Goal: Information Seeking & Learning: Learn about a topic

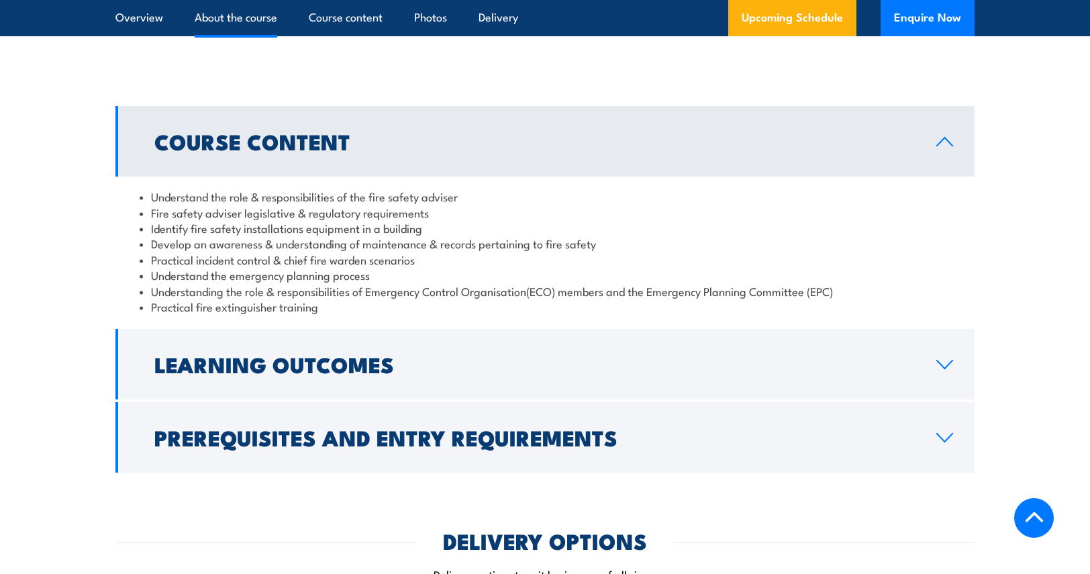
scroll to position [1141, 0]
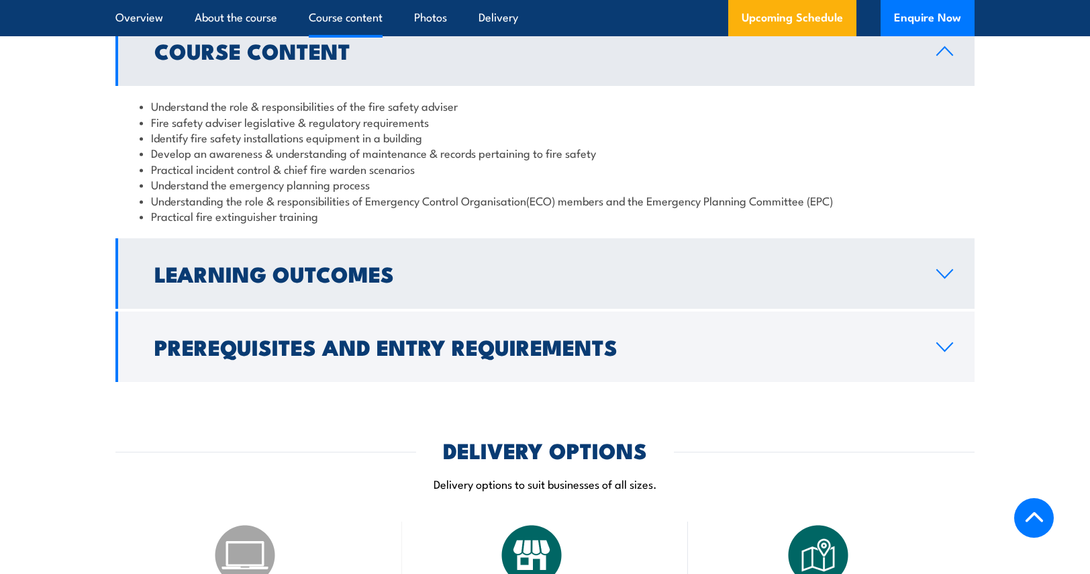
click at [298, 283] on h2 "Learning Outcomes" at bounding box center [534, 273] width 760 height 19
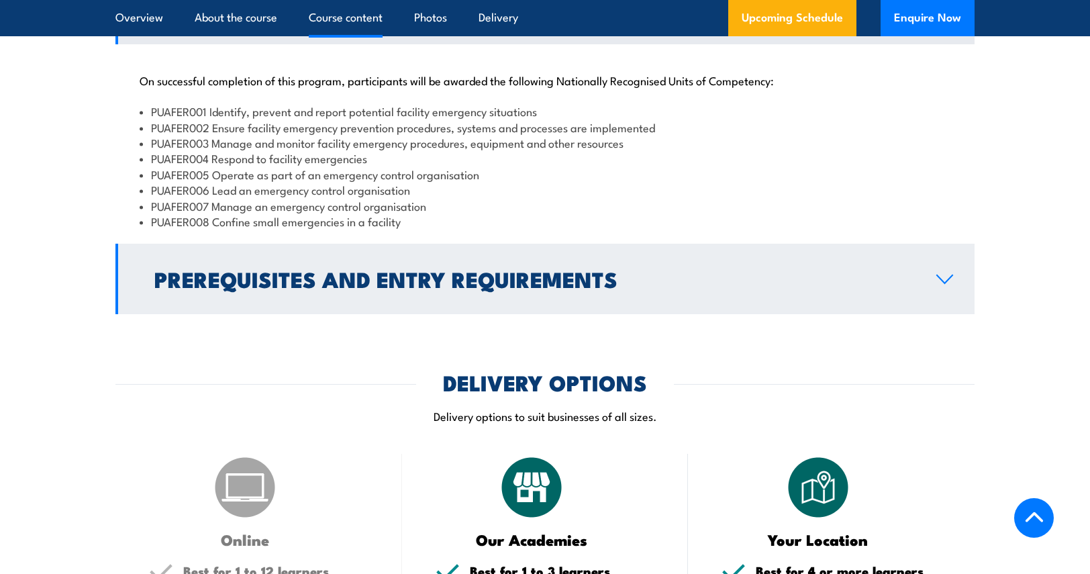
scroll to position [1342, 0]
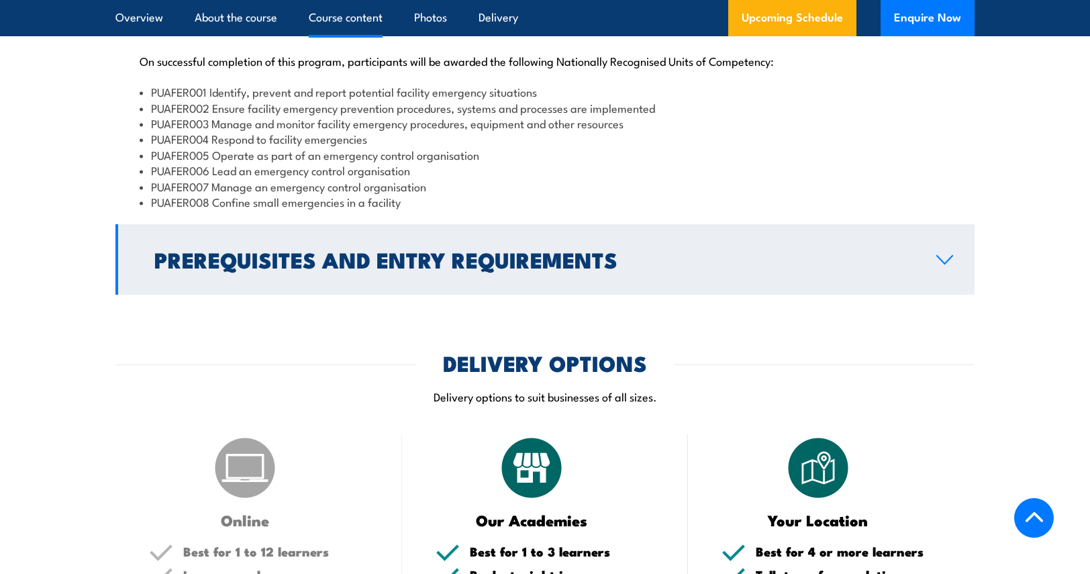
click at [349, 268] on h2 "Prerequisites and Entry Requirements" at bounding box center [534, 259] width 760 height 19
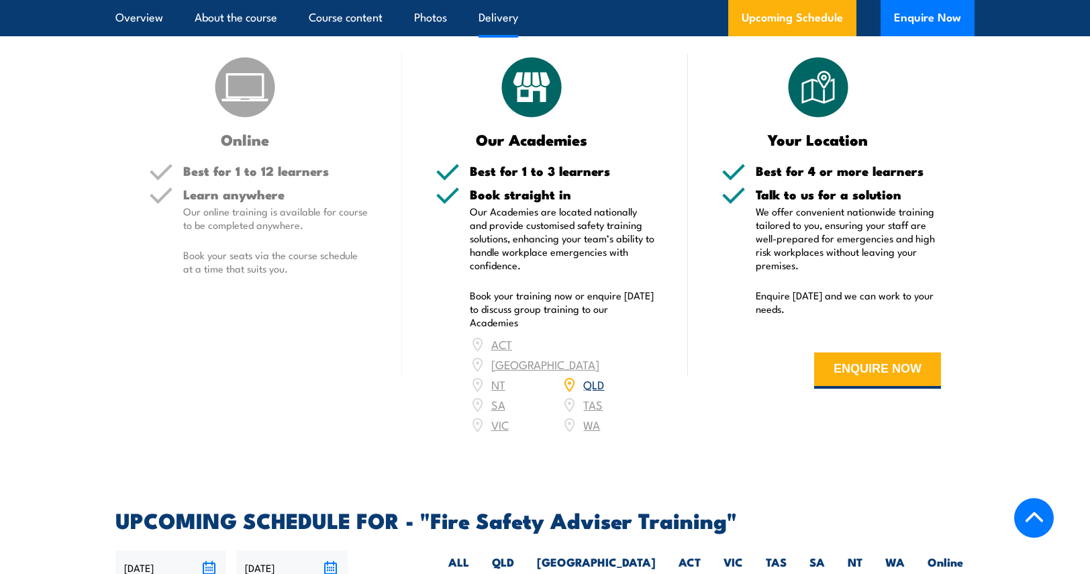
scroll to position [1745, 0]
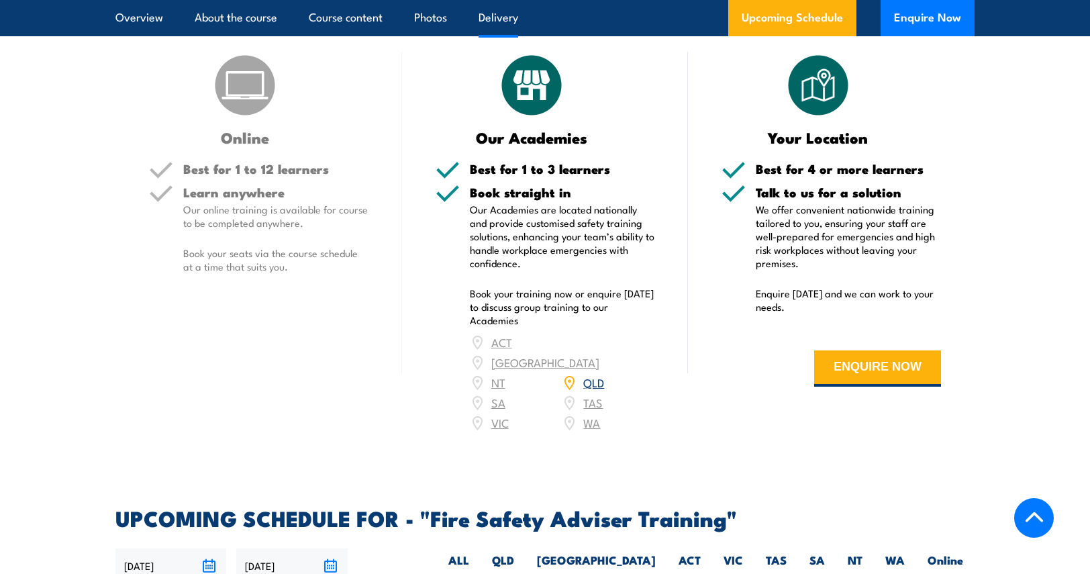
click at [596, 390] on link "QLD" at bounding box center [593, 382] width 21 height 16
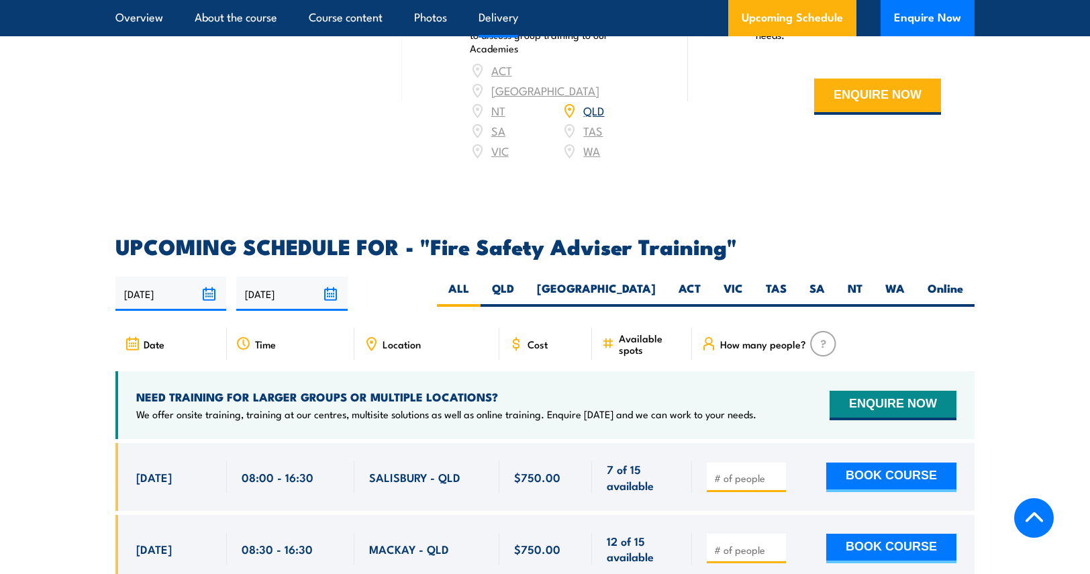
scroll to position [2080, 0]
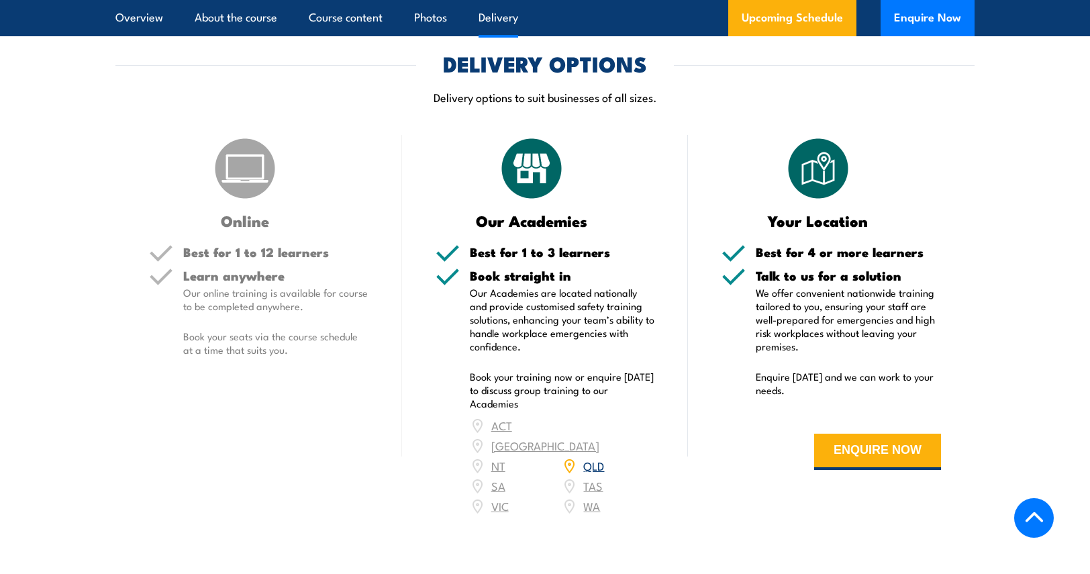
scroll to position [1591, 0]
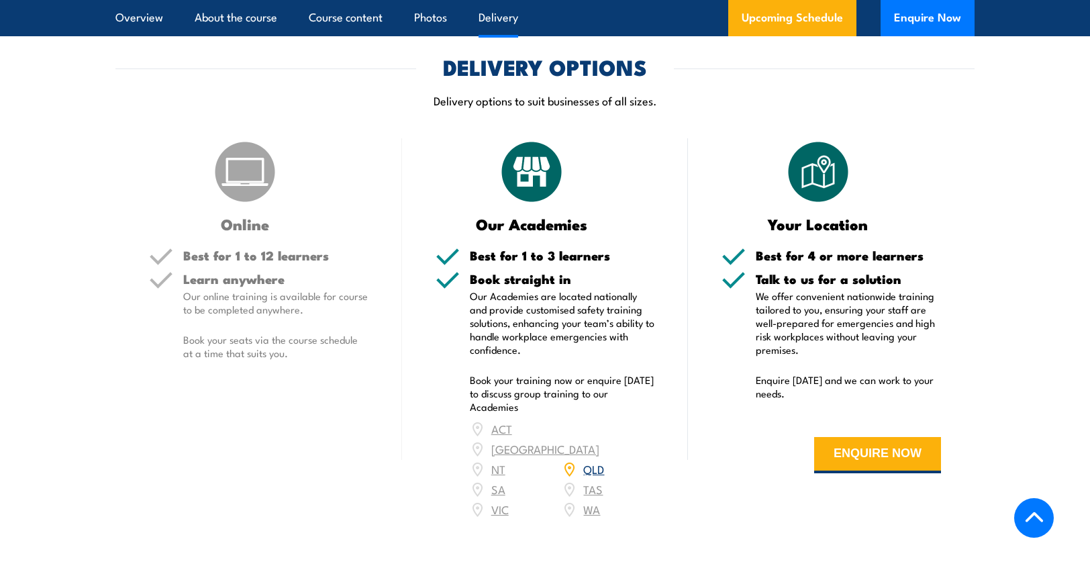
click at [242, 201] on img at bounding box center [244, 171] width 67 height 67
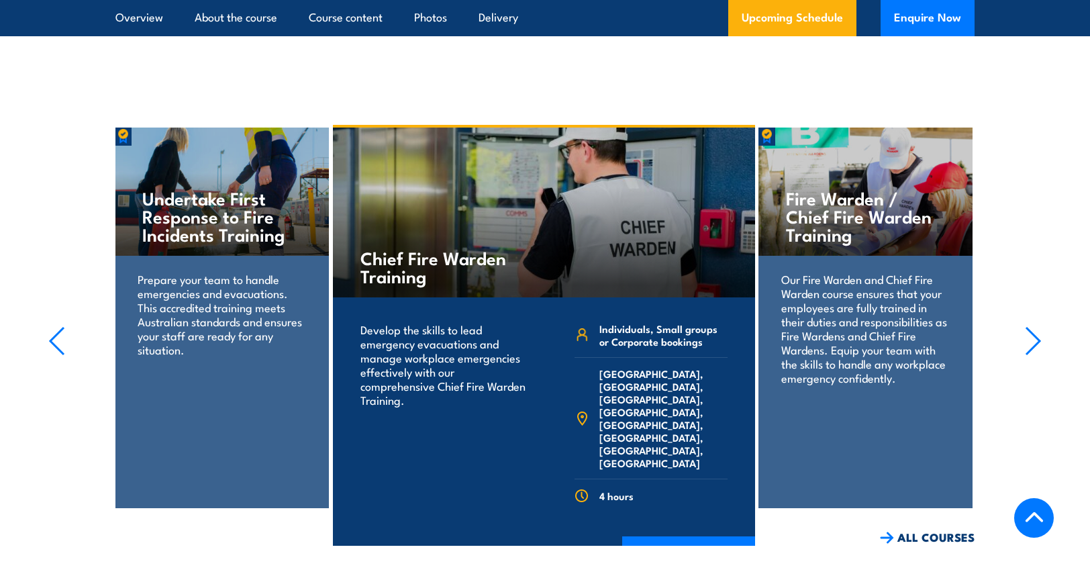
scroll to position [2866, 0]
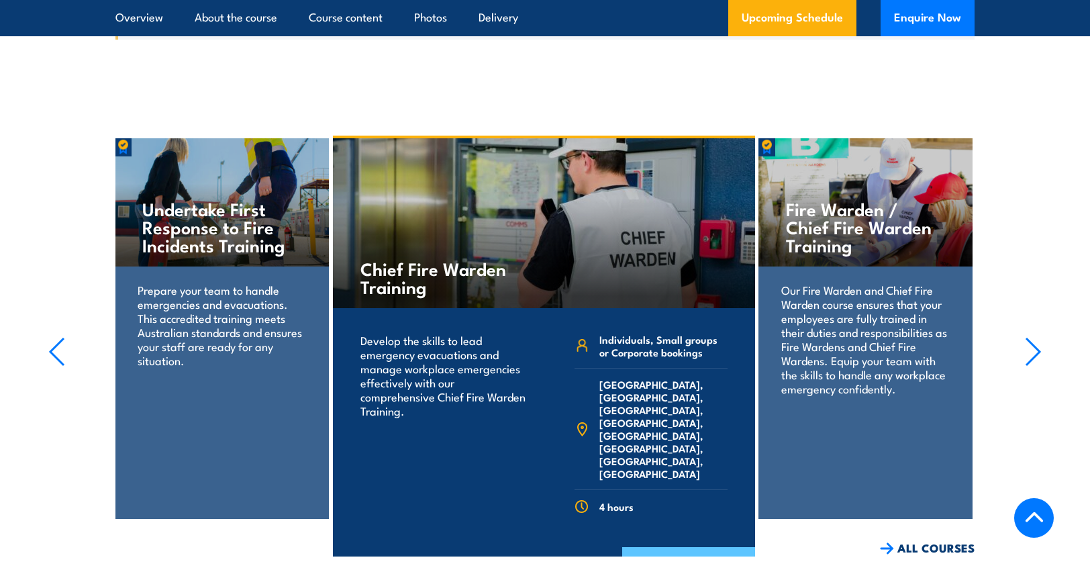
click at [684, 547] on link "COURSE DETAILS" at bounding box center [688, 564] width 133 height 35
